Goal: Task Accomplishment & Management: Use online tool/utility

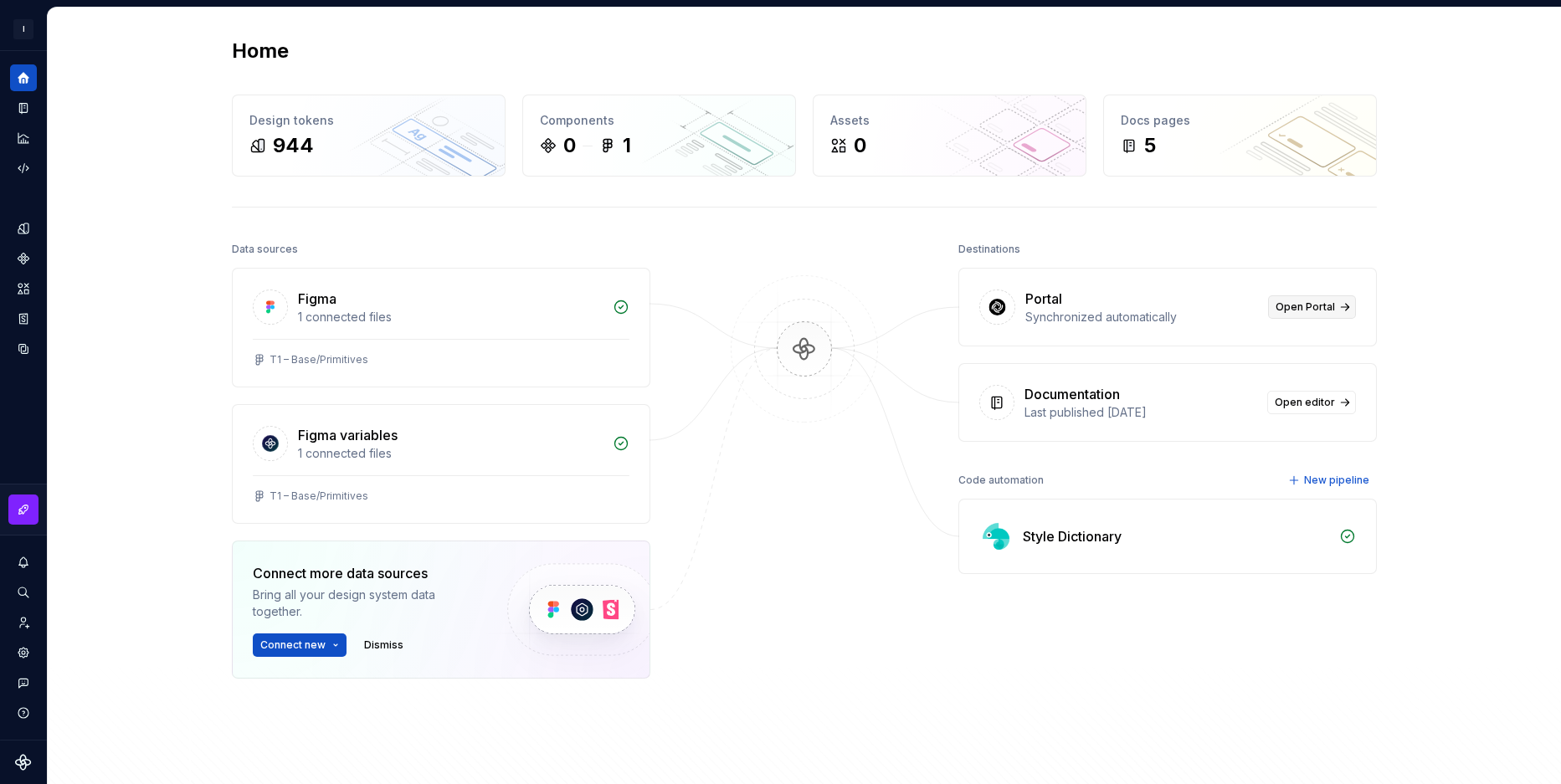
click at [1318, 304] on span "Open Portal" at bounding box center [1306, 307] width 60 height 13
click at [34, 53] on button "Expand sidebar" at bounding box center [35, 50] width 23 height 23
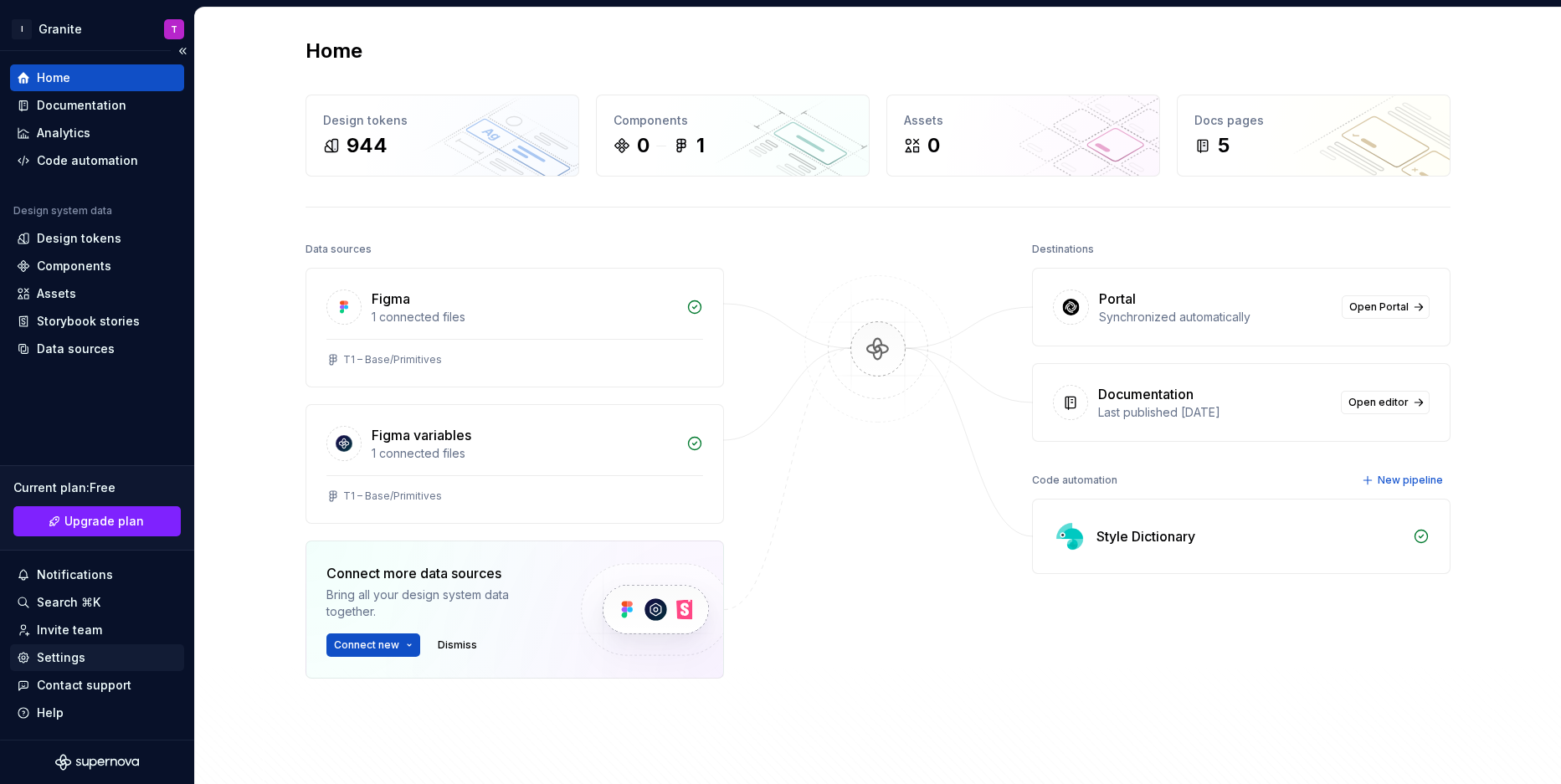
click at [70, 660] on div "Settings" at bounding box center [61, 658] width 49 height 17
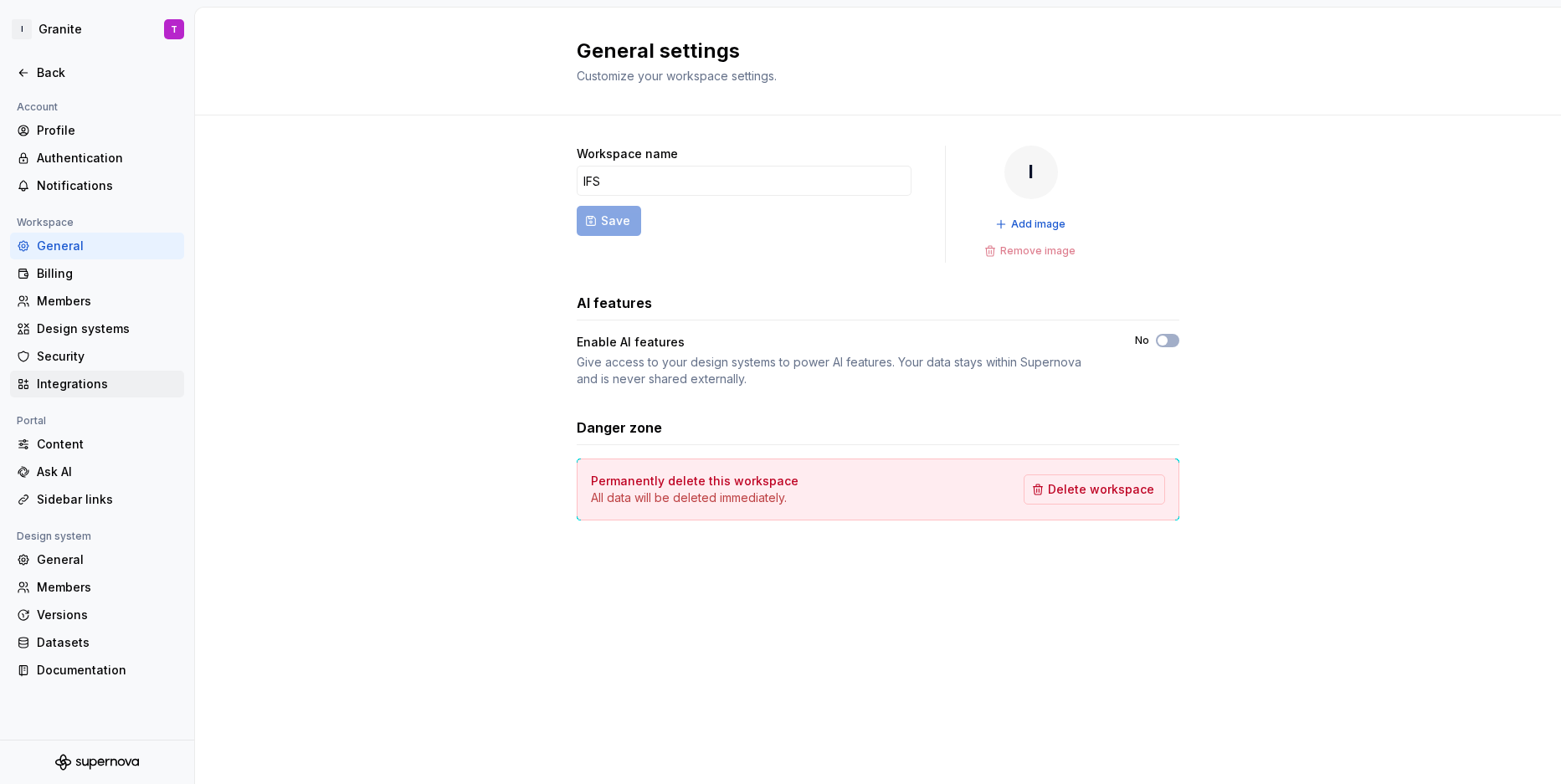
click at [69, 377] on div "Integrations" at bounding box center [107, 384] width 140 height 17
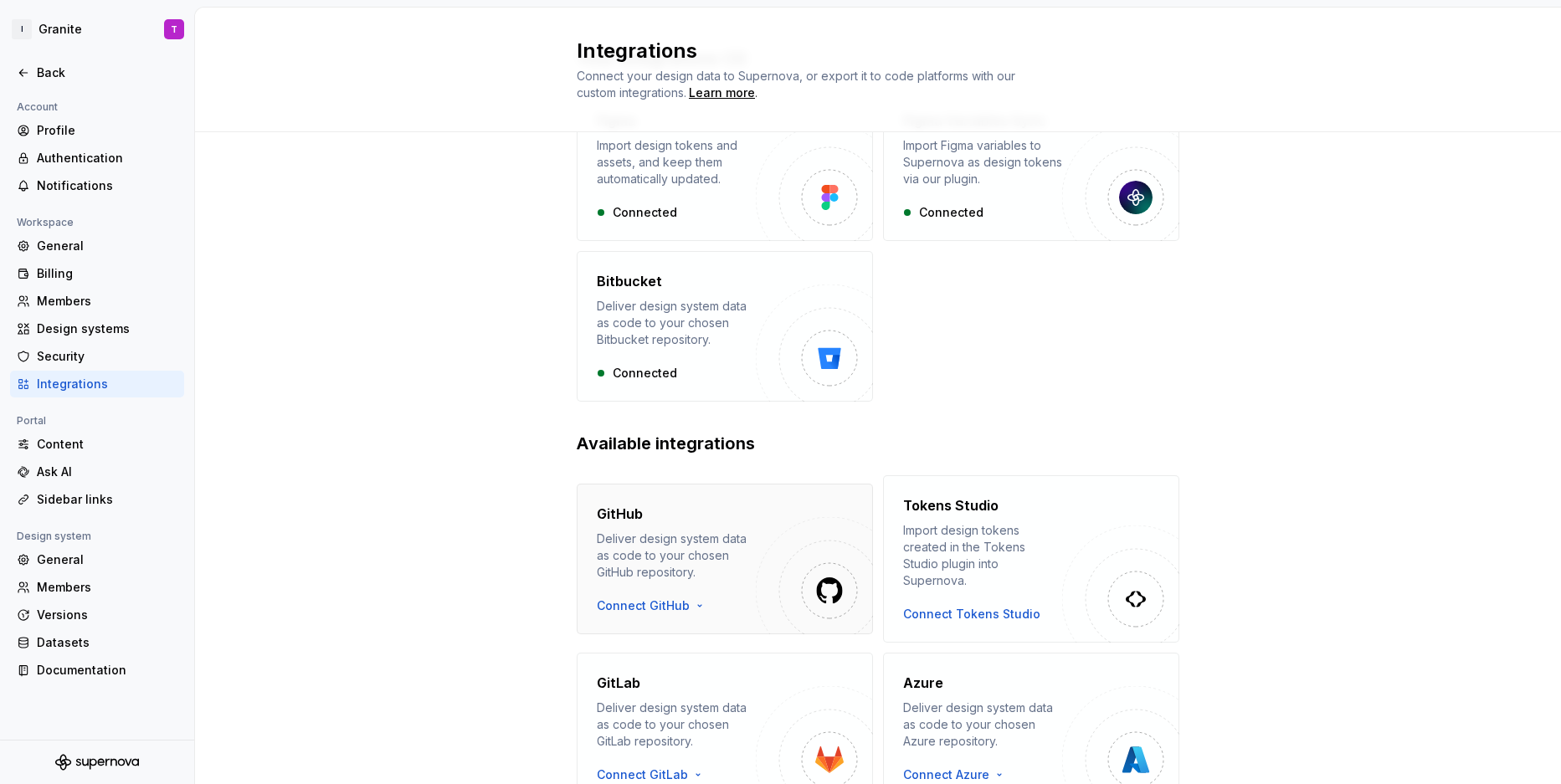
scroll to position [124, 0]
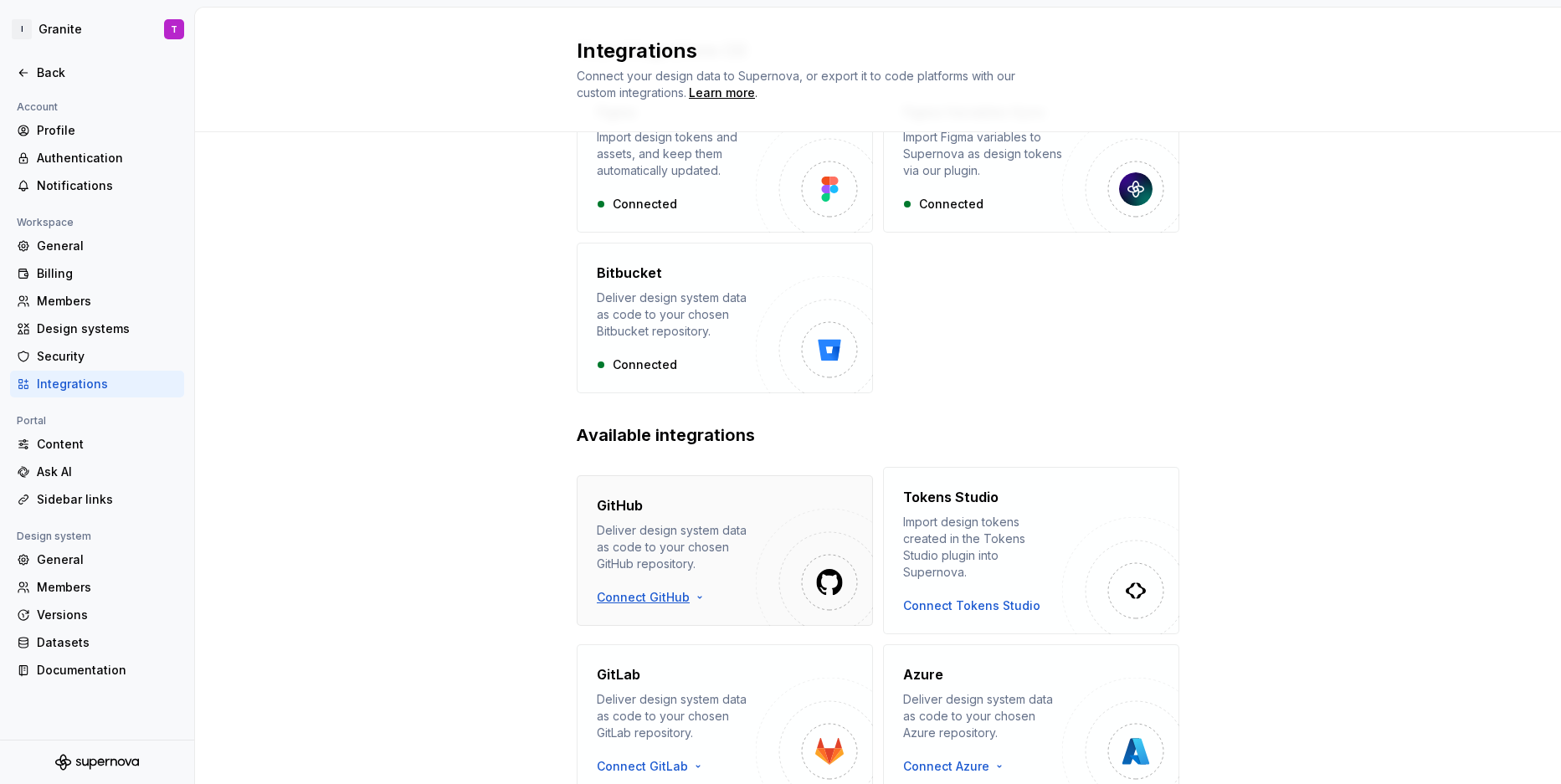
click at [657, 592] on html "I Granite T Back Account Profile Authentication Notifications Workspace General…" at bounding box center [780, 392] width 1561 height 784
click at [678, 623] on div "Sign in with OAuth" at bounding box center [693, 619] width 171 height 17
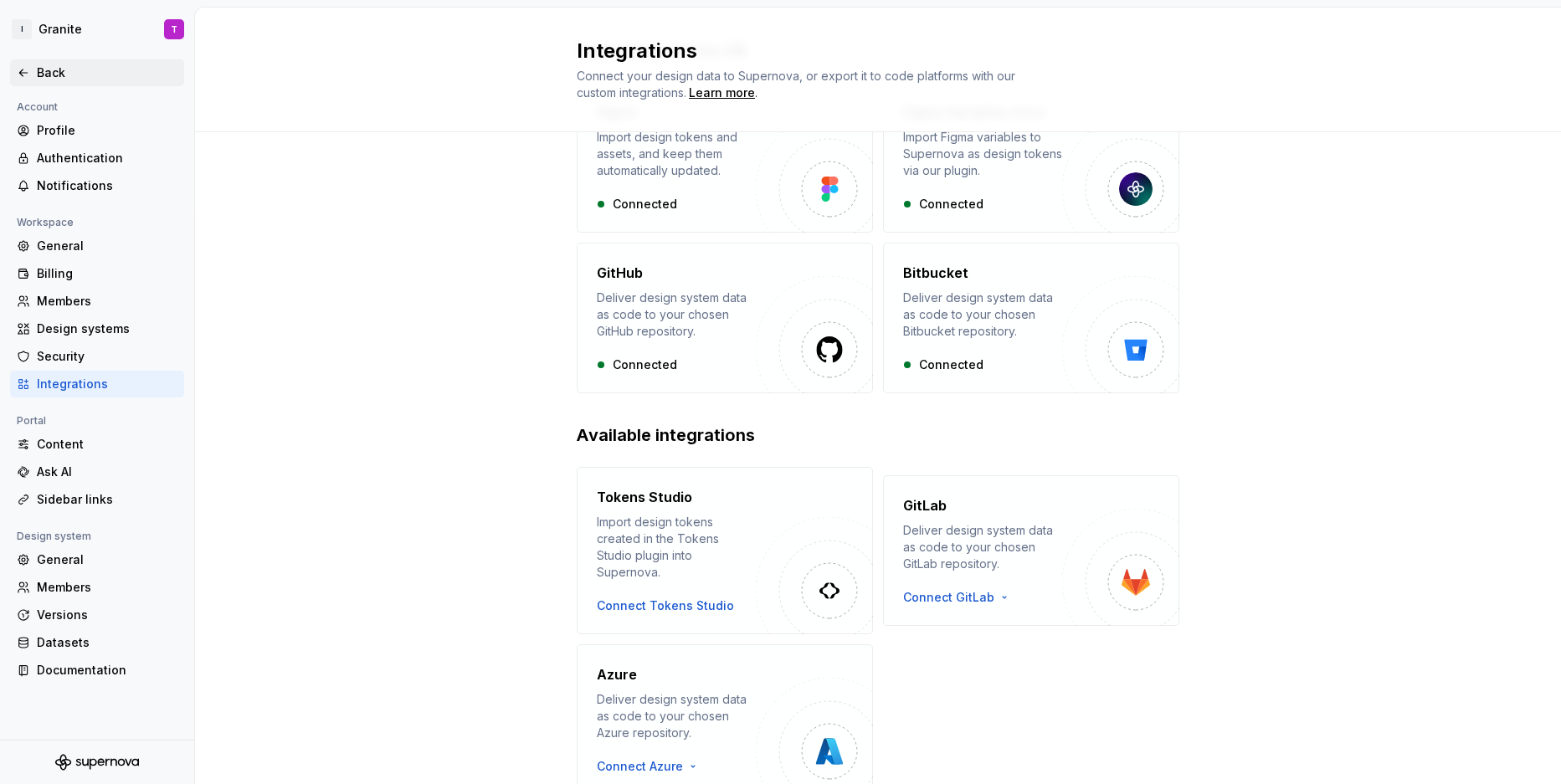
click at [39, 74] on div "Back" at bounding box center [107, 73] width 140 height 17
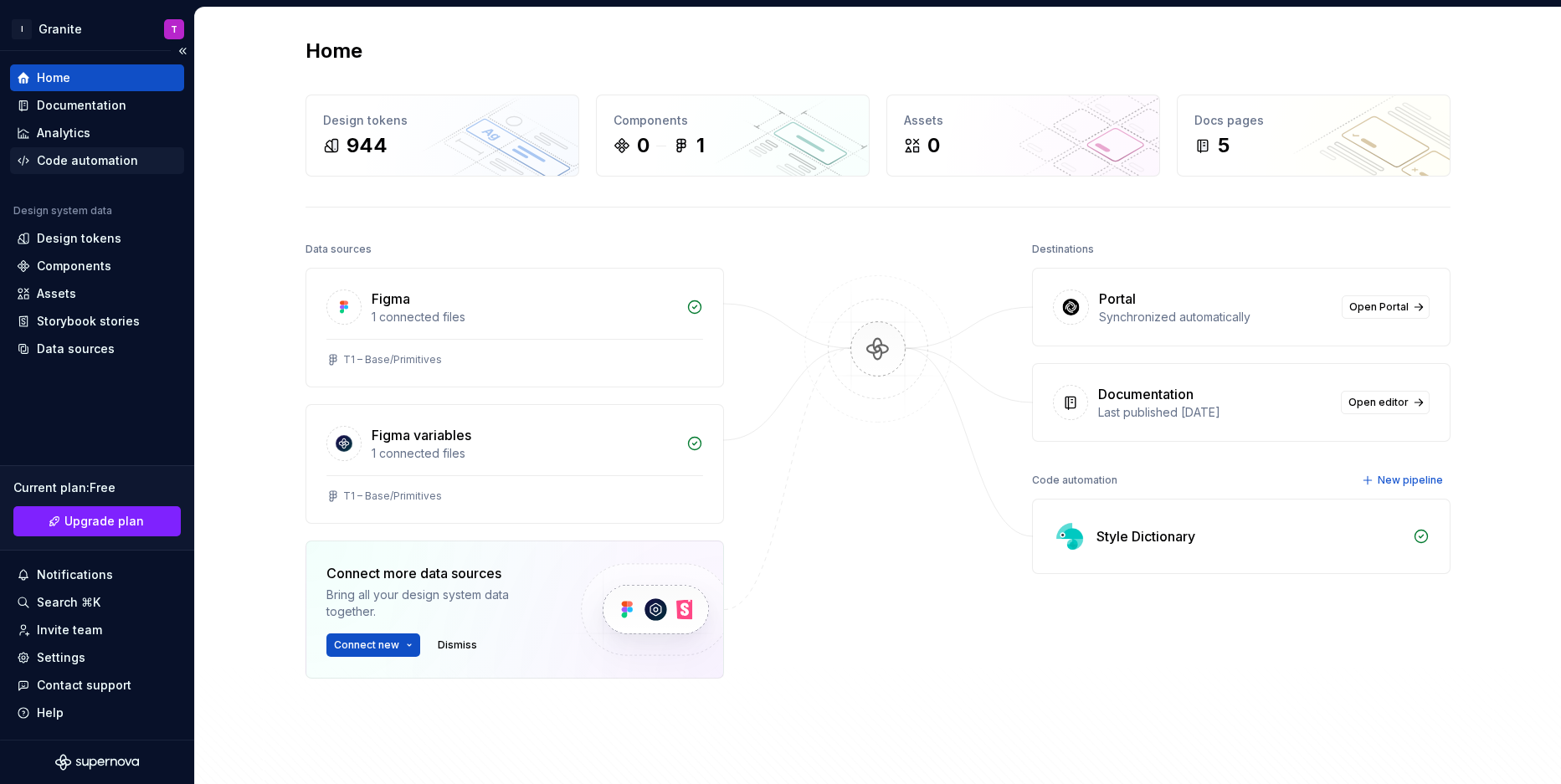
click at [79, 156] on div "Code automation" at bounding box center [87, 161] width 101 height 17
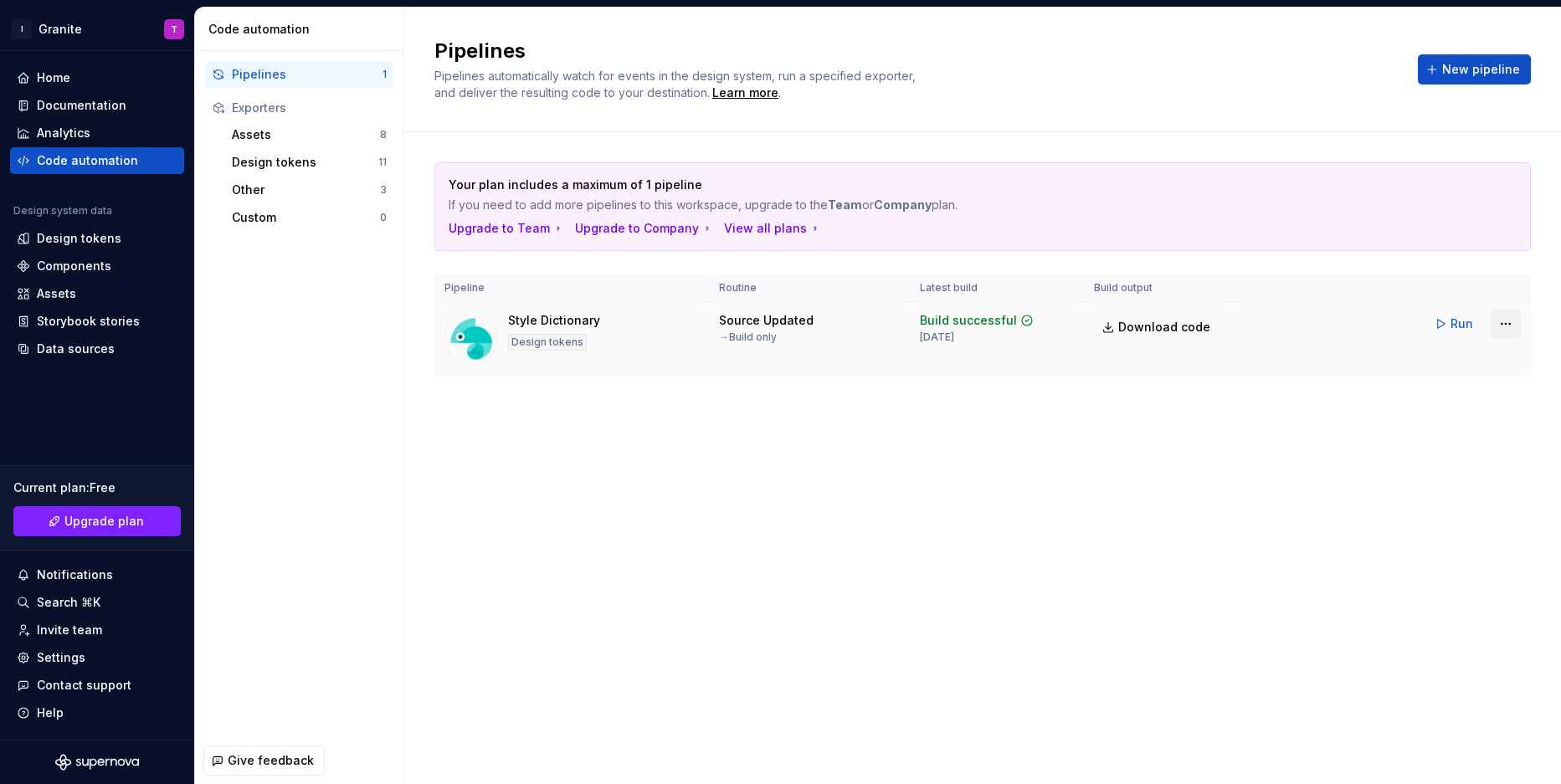
click at [1495, 329] on html "I Granite T Home Documentation Analytics Code automation Design system data Des…" at bounding box center [780, 392] width 1561 height 784
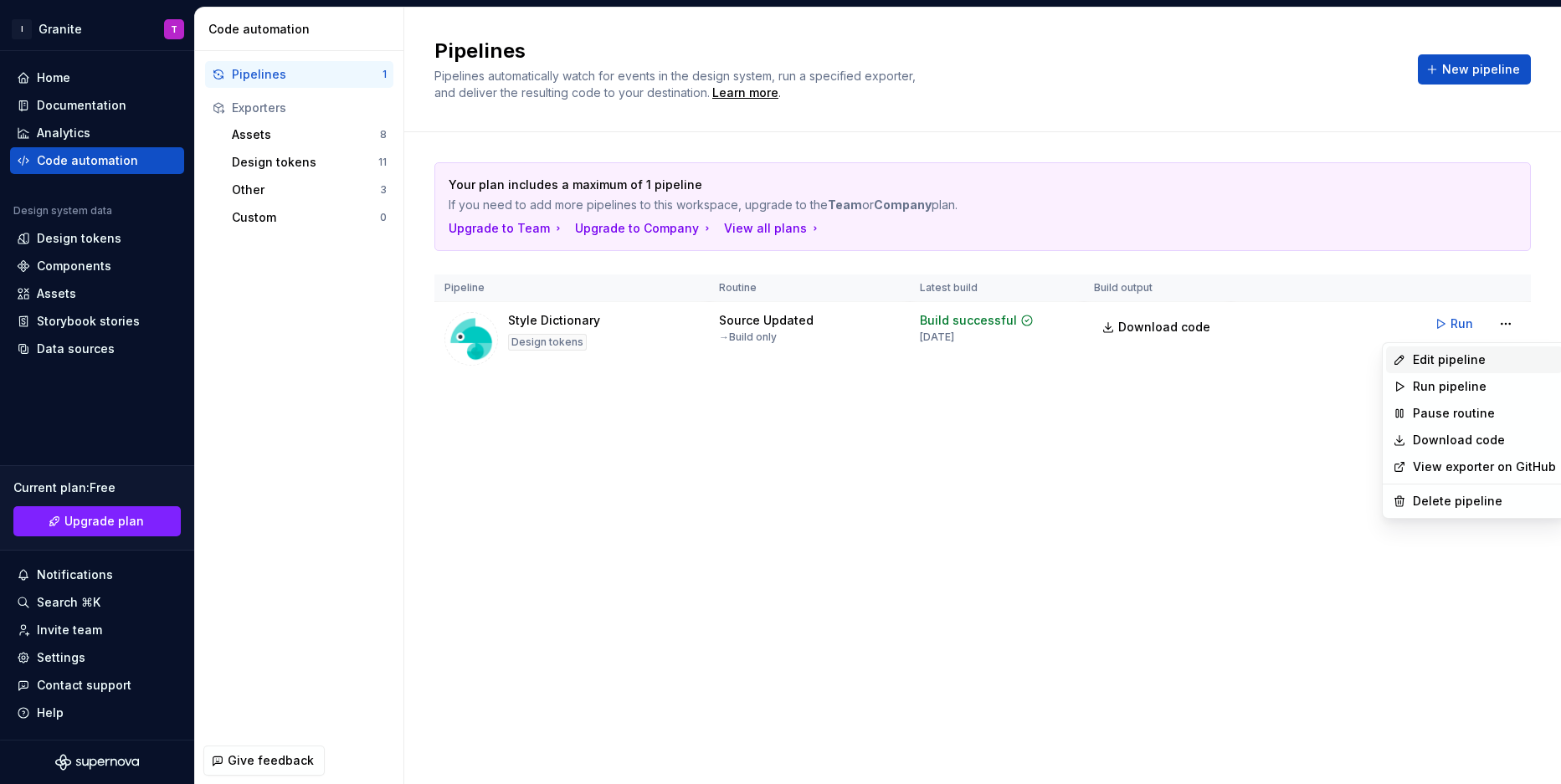
click at [1470, 363] on div "Edit pipeline" at bounding box center [1484, 360] width 143 height 17
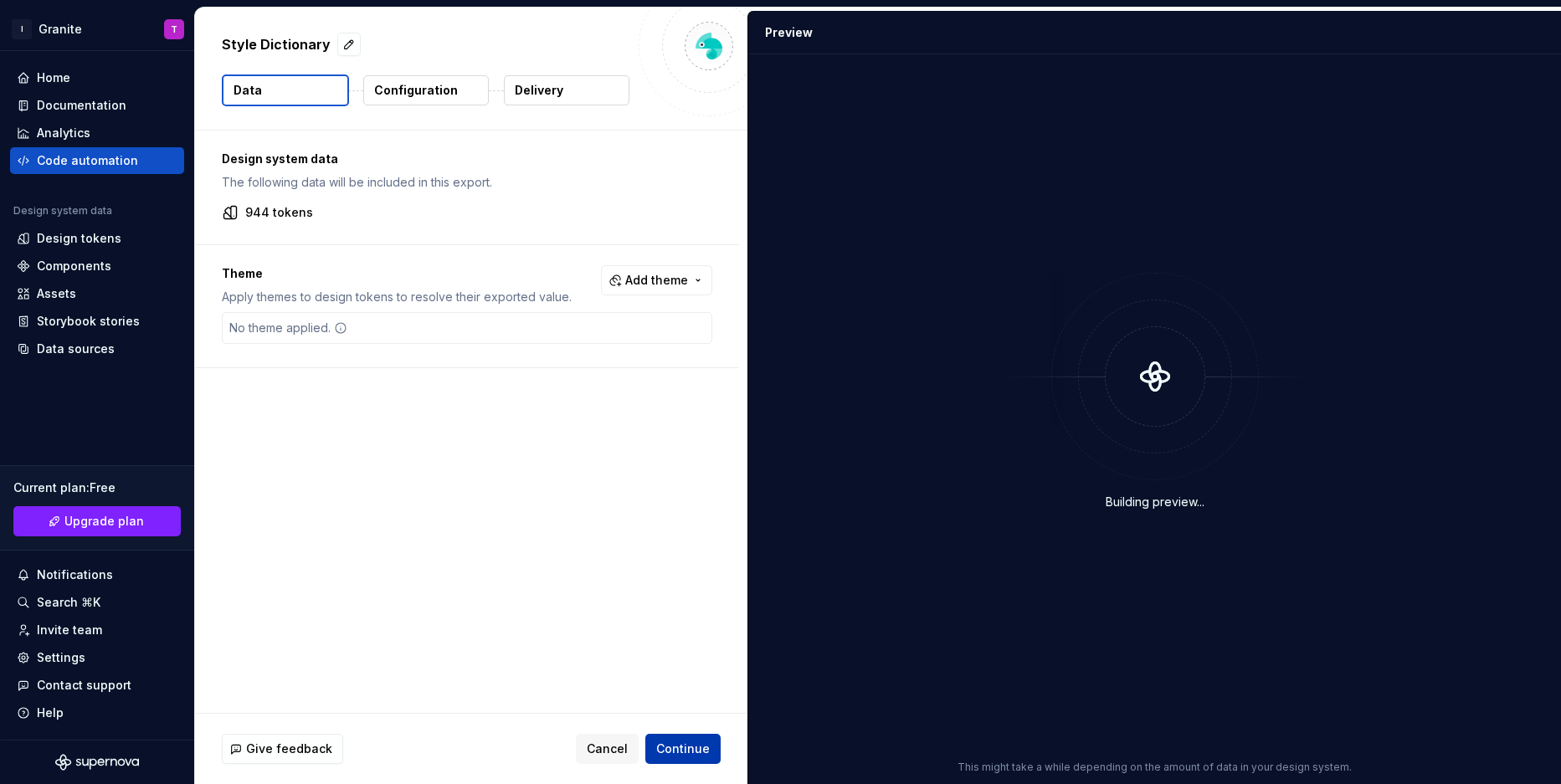
click at [708, 762] on button "Continue" at bounding box center [683, 748] width 76 height 30
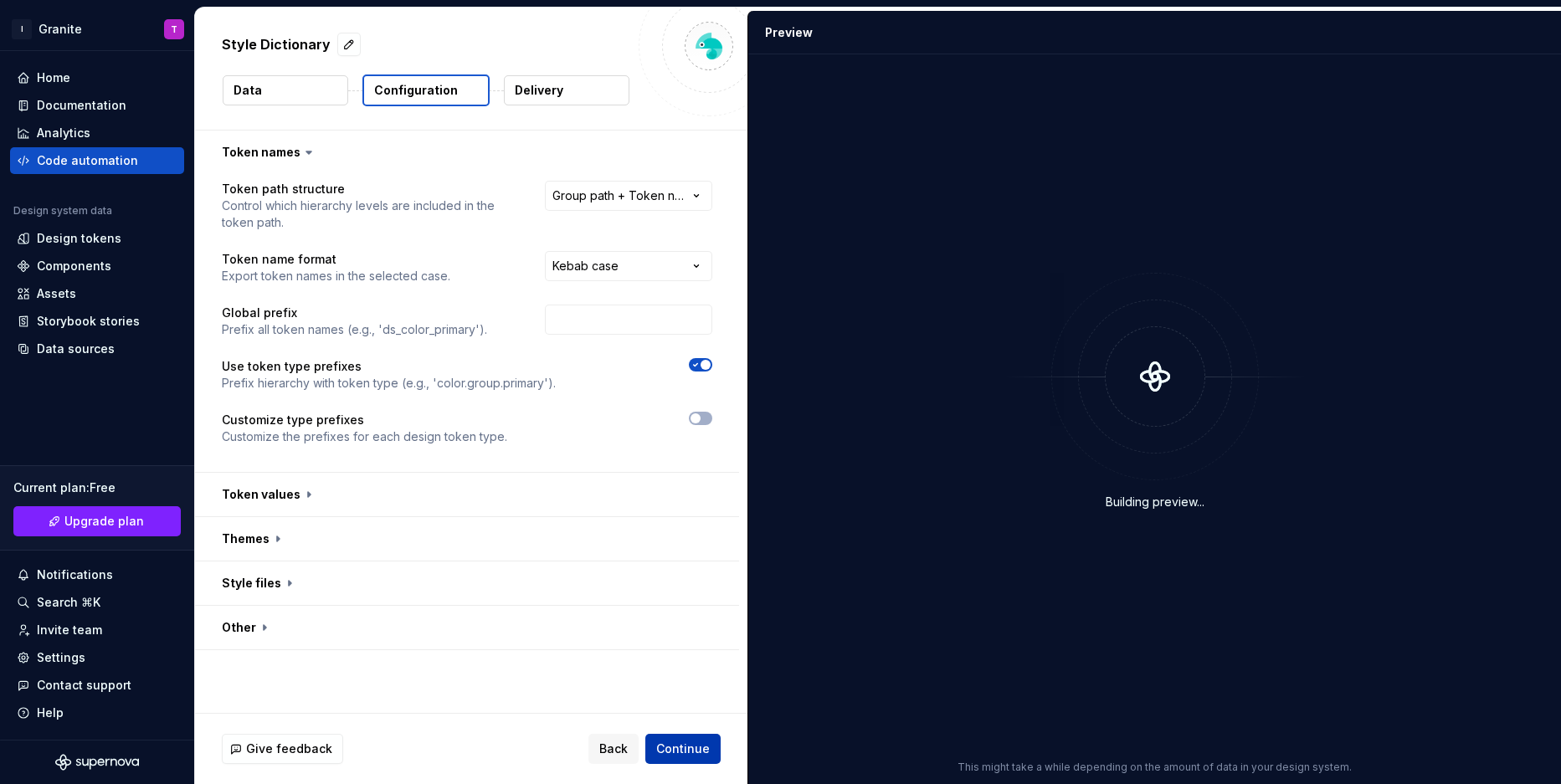
click at [702, 758] on button "Continue" at bounding box center [683, 748] width 76 height 30
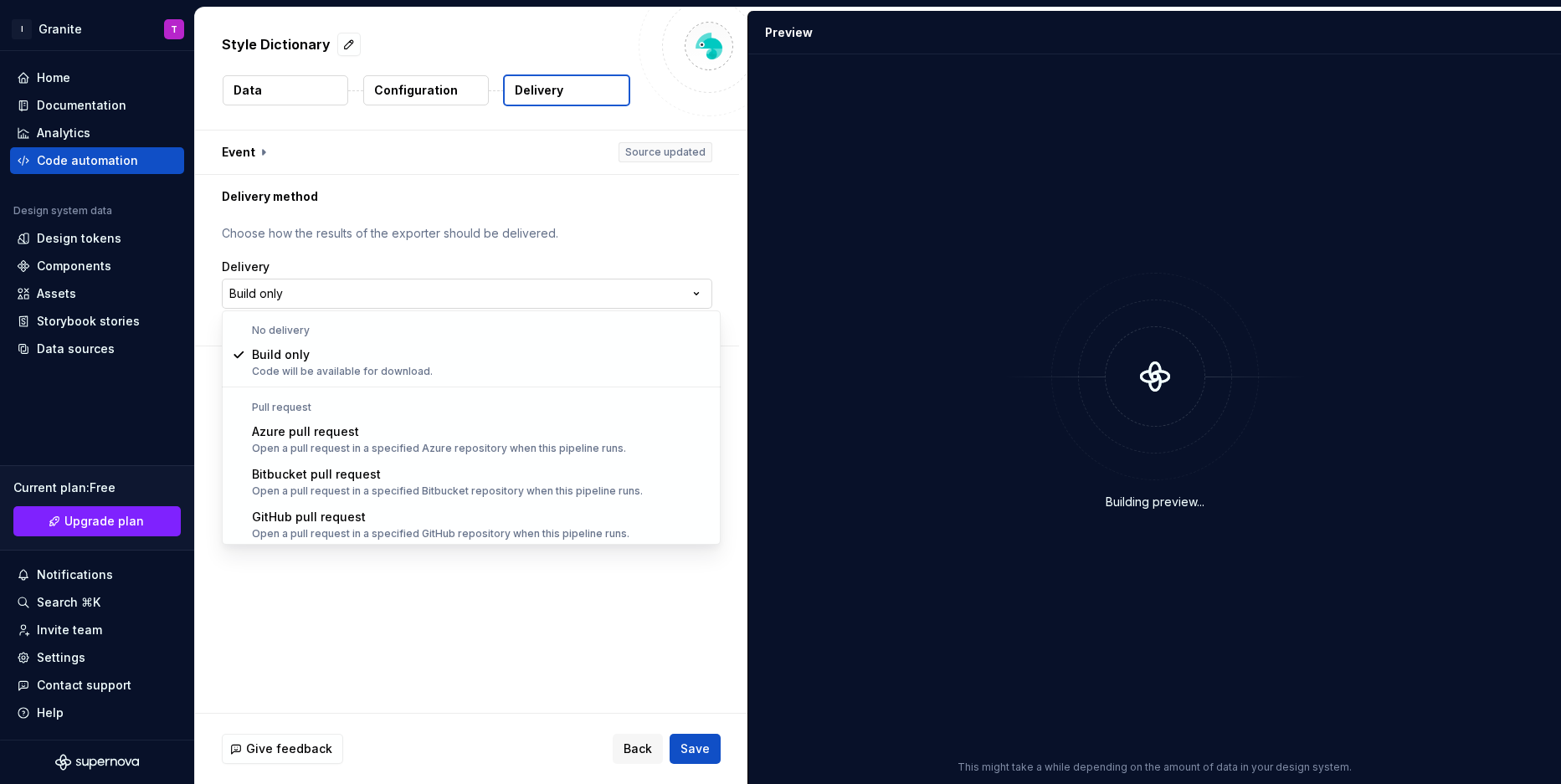
click at [444, 285] on html "**********" at bounding box center [780, 392] width 1561 height 784
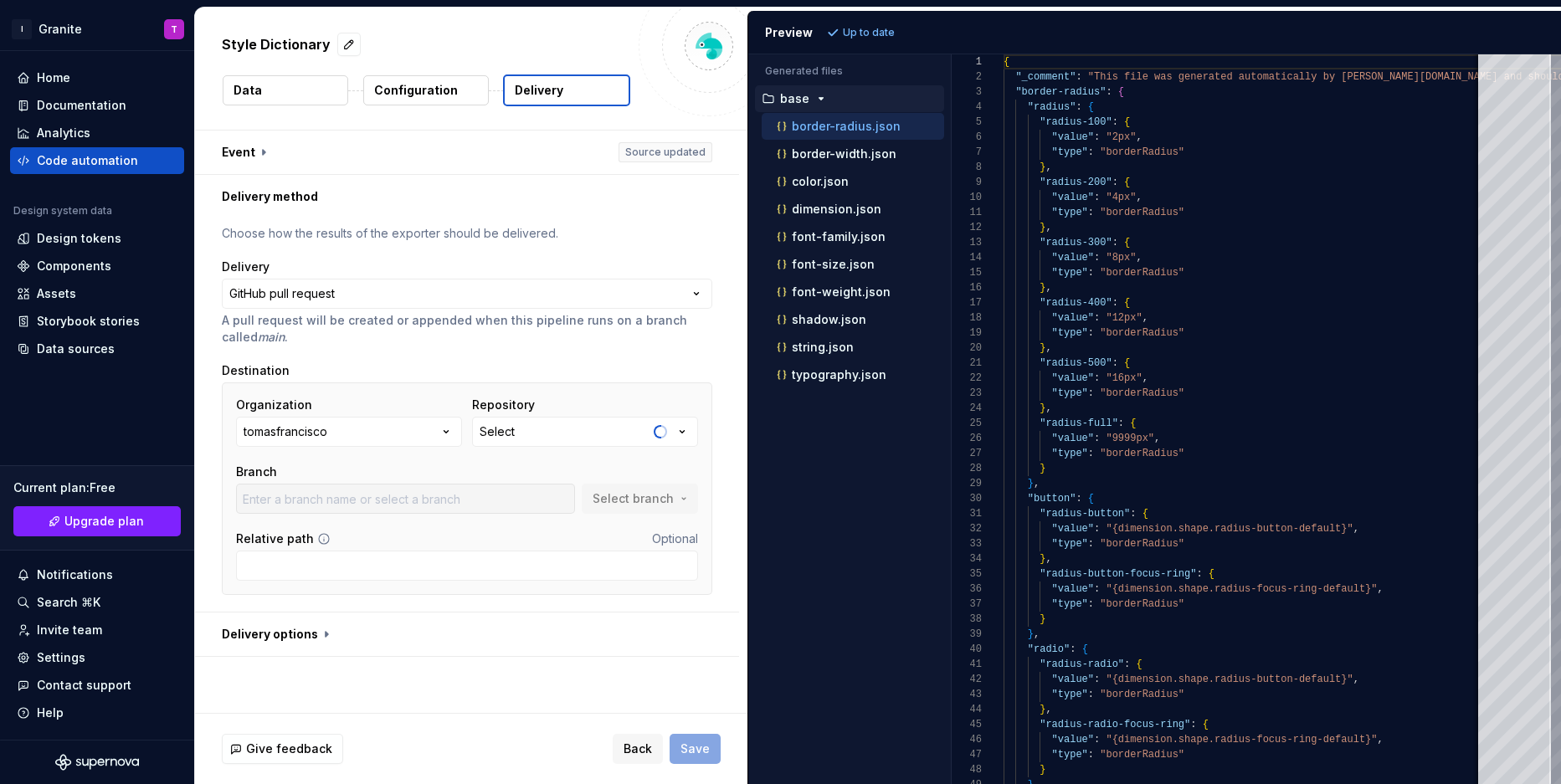
click at [409, 433] on button "tomasfrancisco" at bounding box center [350, 432] width 226 height 30
click at [533, 432] on button "Select" at bounding box center [585, 432] width 226 height 30
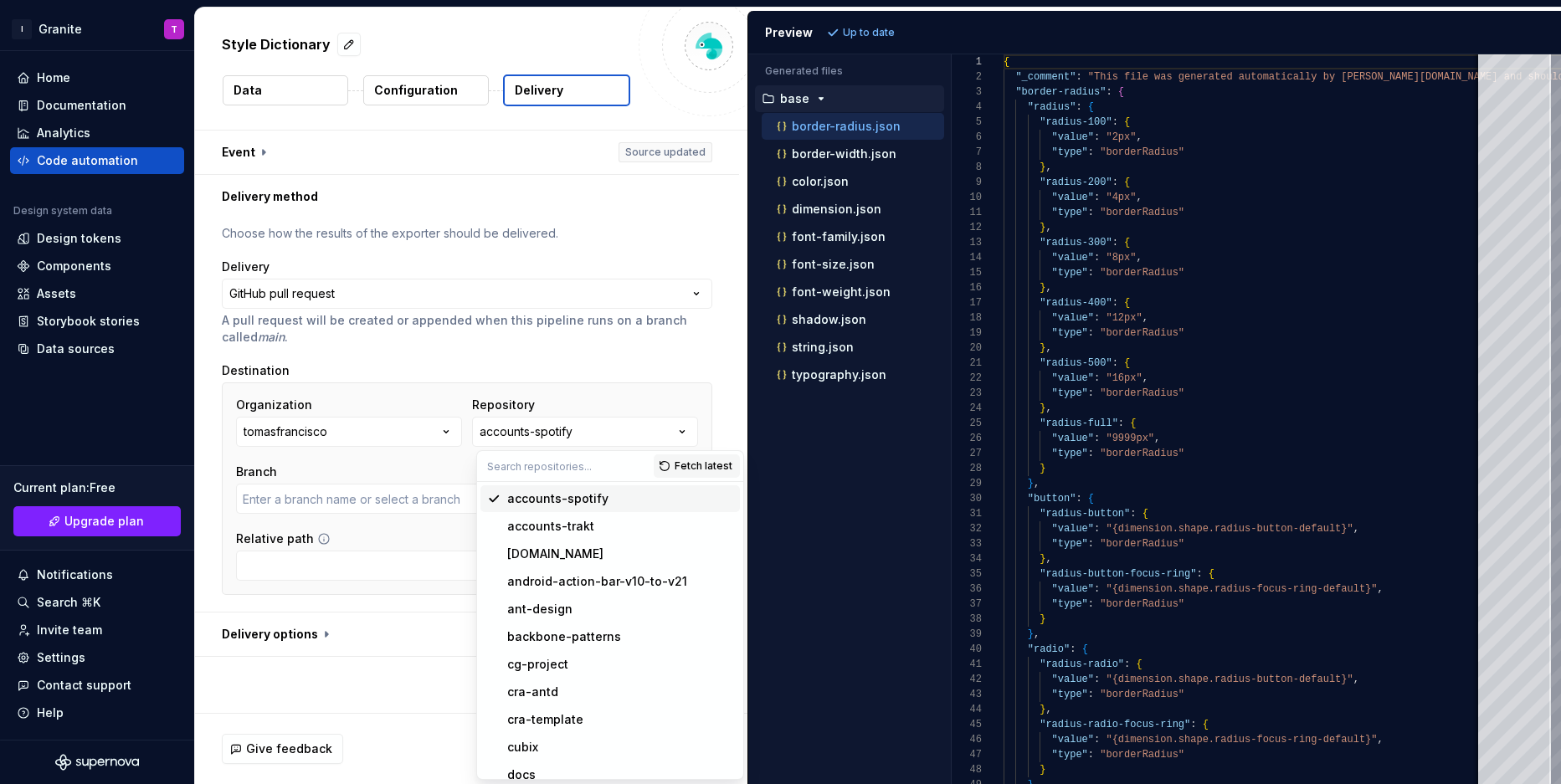
type input "master"
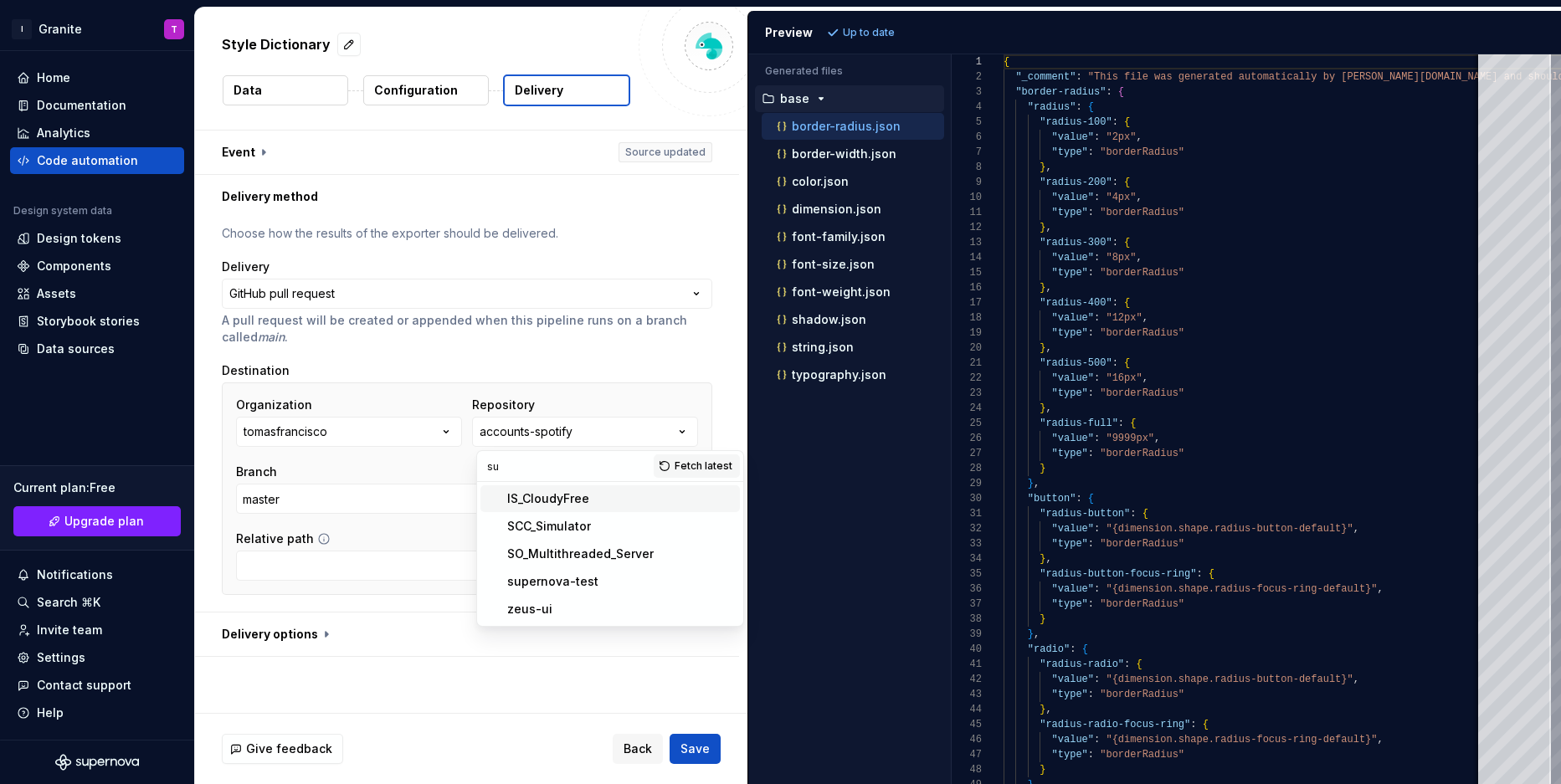
scroll to position [0, 0]
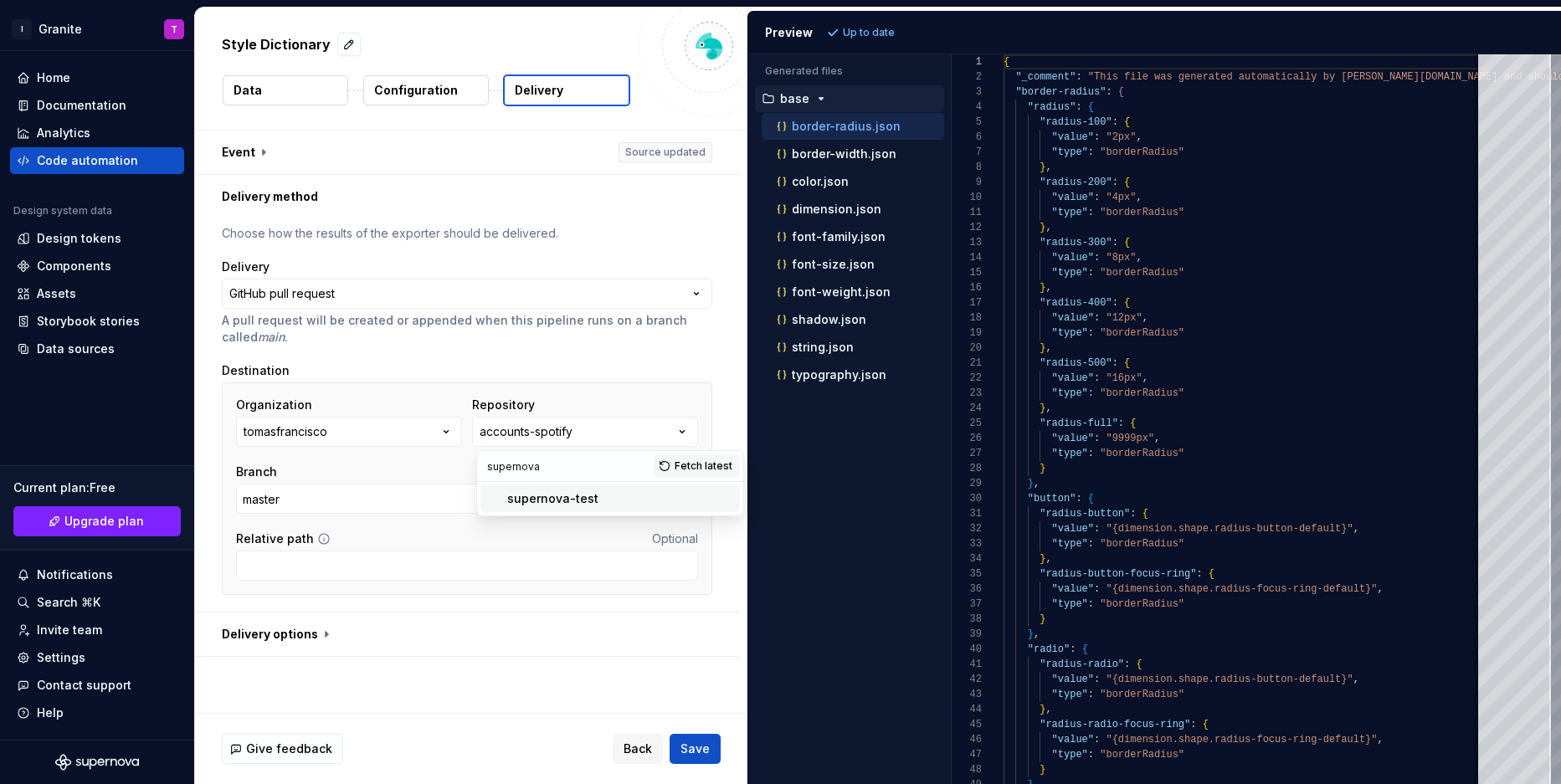
type input "supernova"
click at [551, 506] on div "supernova-test" at bounding box center [553, 499] width 92 height 17
click at [394, 501] on input "text" at bounding box center [406, 499] width 339 height 30
click at [658, 500] on span "Select branch" at bounding box center [633, 499] width 81 height 17
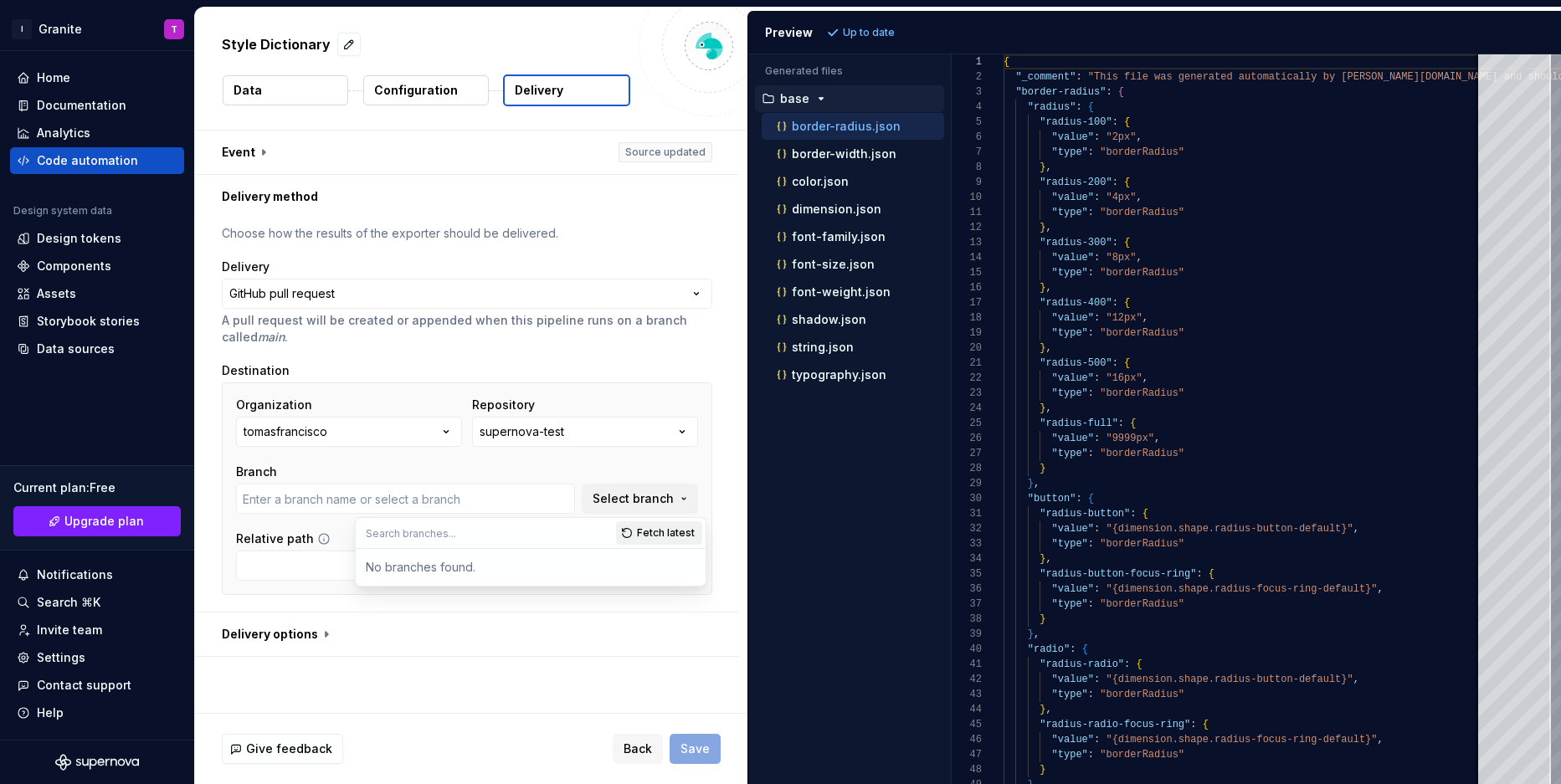
click at [652, 527] on span "Fetch latest" at bounding box center [666, 533] width 58 height 13
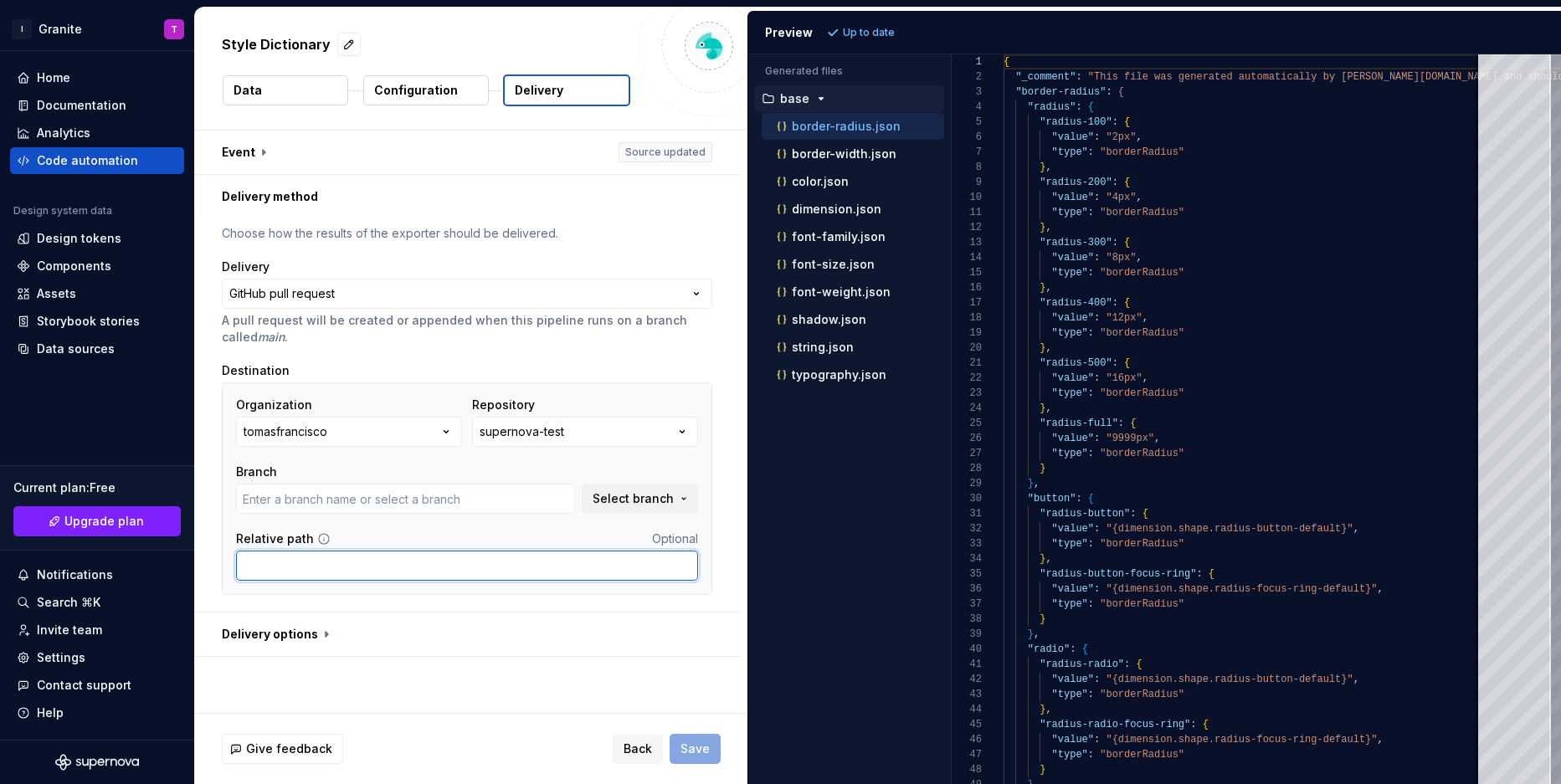
click at [274, 555] on input "Relative path" at bounding box center [467, 565] width 462 height 30
click at [694, 743] on div "Back Save" at bounding box center [667, 748] width 108 height 30
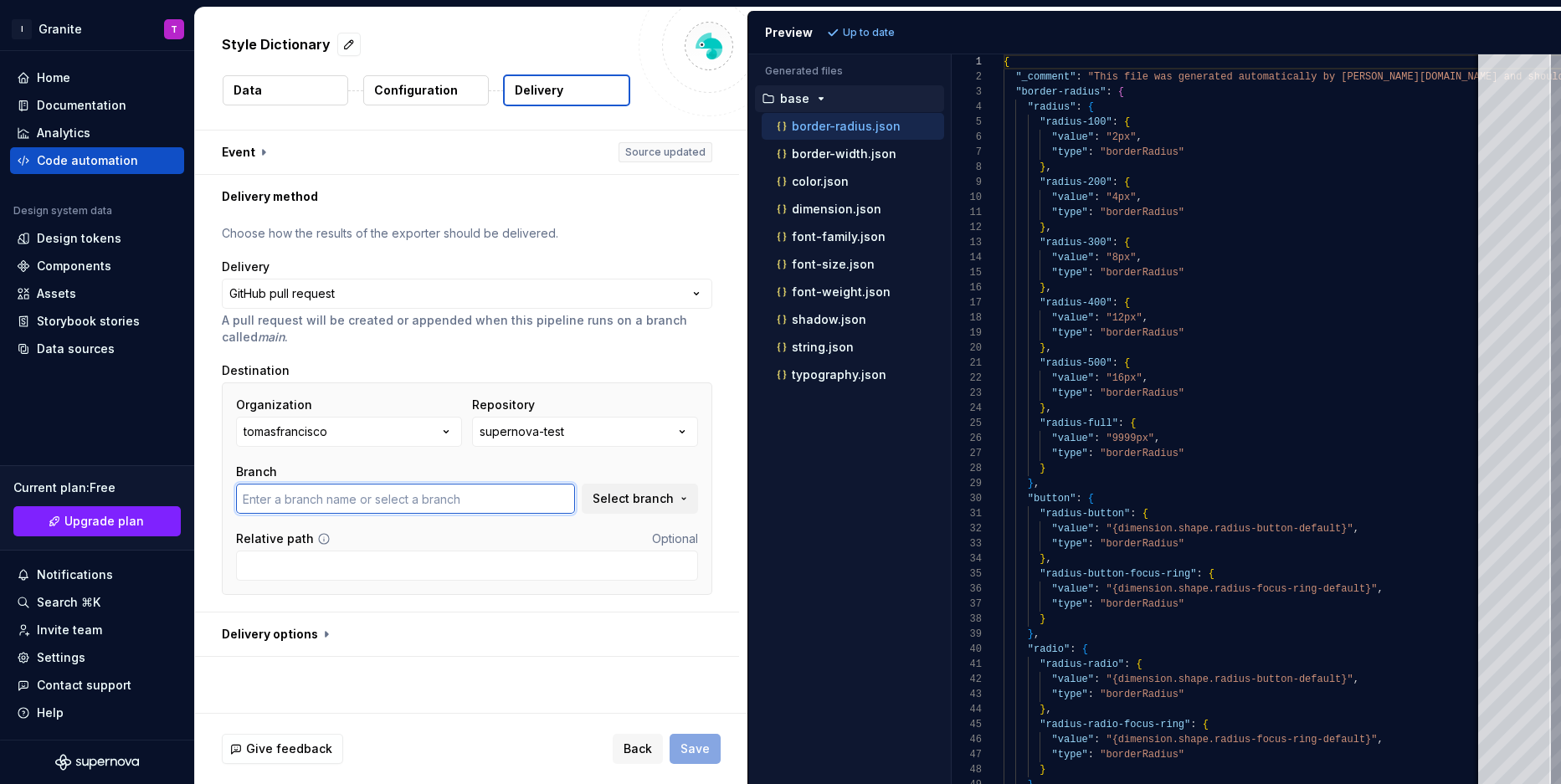
click at [395, 487] on input "text" at bounding box center [406, 499] width 339 height 30
type input "main"
click at [559, 615] on button "button" at bounding box center [467, 634] width 544 height 44
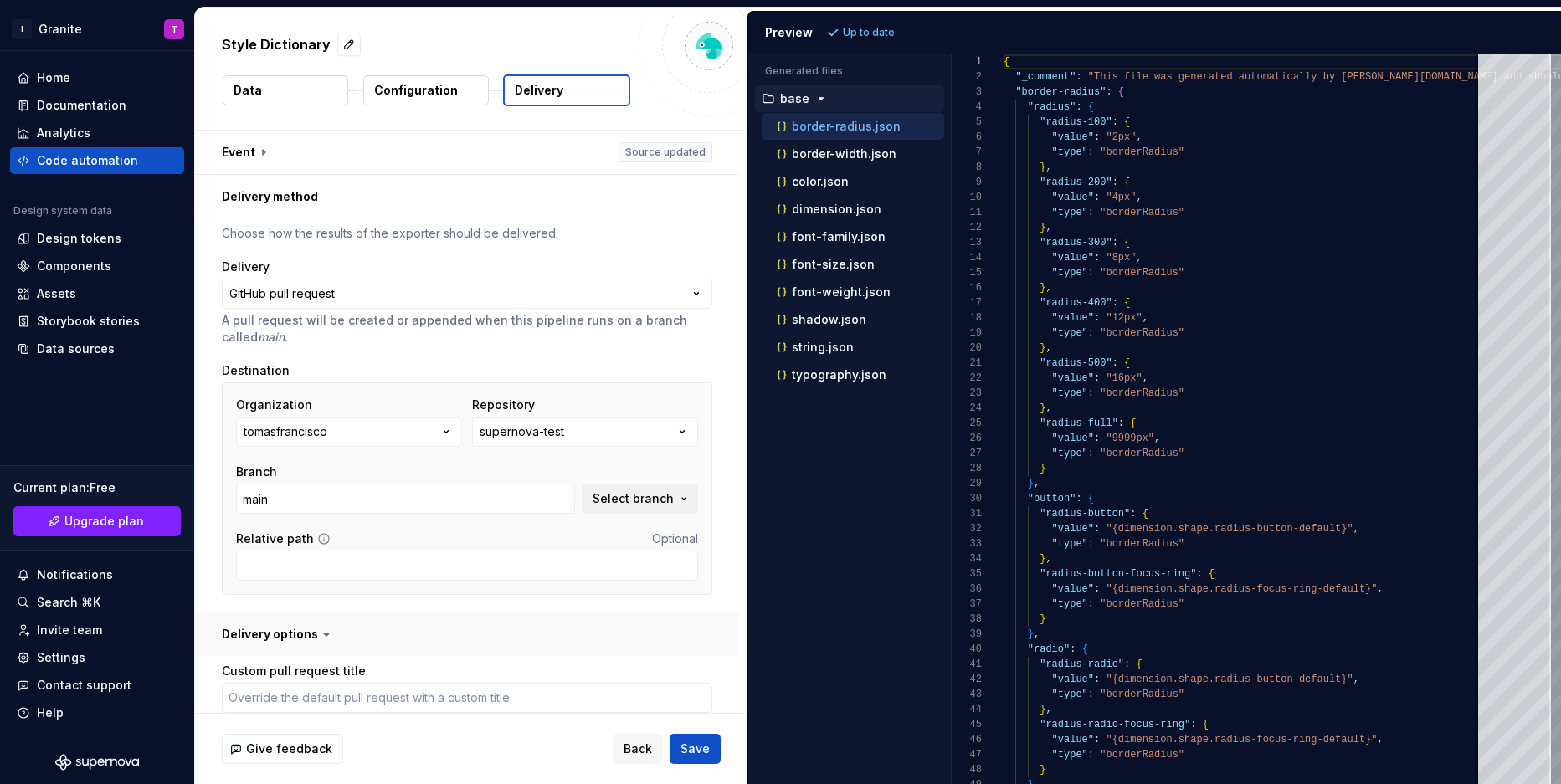
click at [651, 637] on button "button" at bounding box center [467, 634] width 544 height 44
click at [701, 742] on span "Save" at bounding box center [695, 749] width 29 height 17
click at [691, 736] on button "Save" at bounding box center [695, 748] width 51 height 30
